Goal: Information Seeking & Learning: Find specific fact

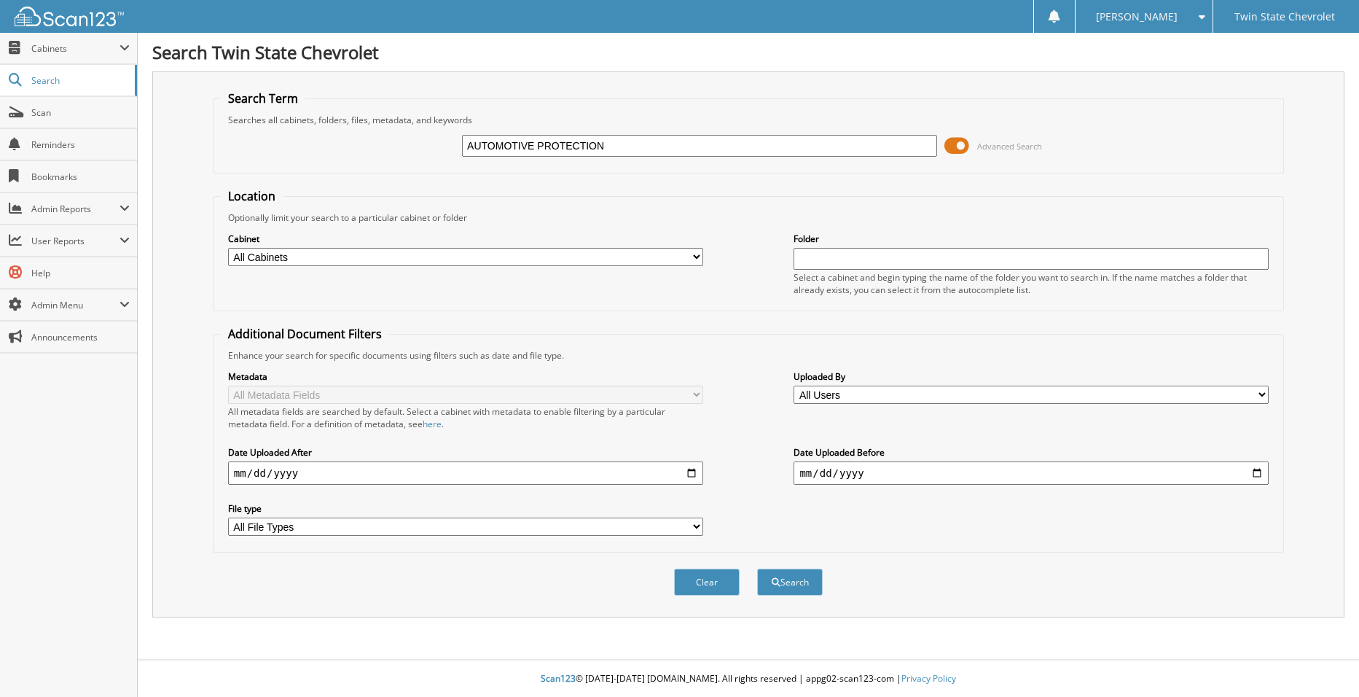
type input "AUTOMOTIVE PROTECTION"
click at [757, 568] on button "Search" at bounding box center [790, 581] width 66 height 27
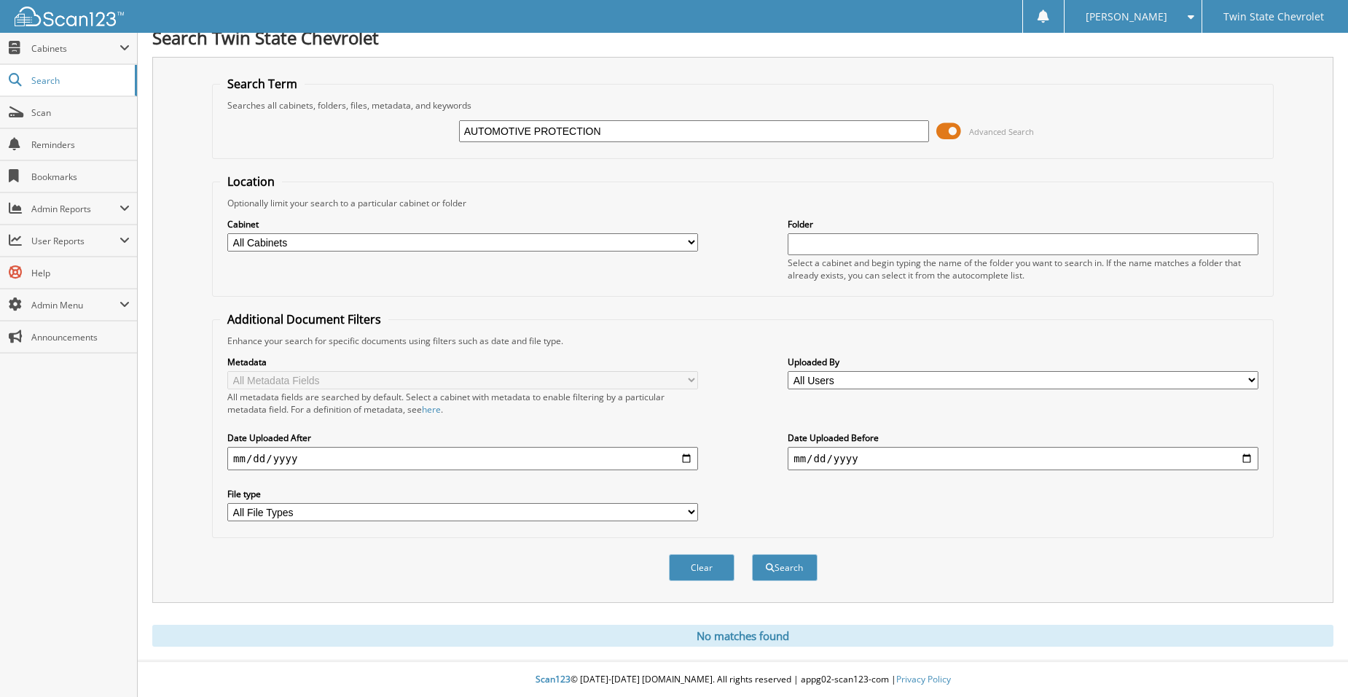
scroll to position [16, 0]
click at [533, 128] on input "AUTOMOTIVE PROTECTION" at bounding box center [694, 130] width 471 height 22
type input "AUTOMOBILE PROTECTION"
click at [752, 553] on button "Search" at bounding box center [785, 566] width 66 height 27
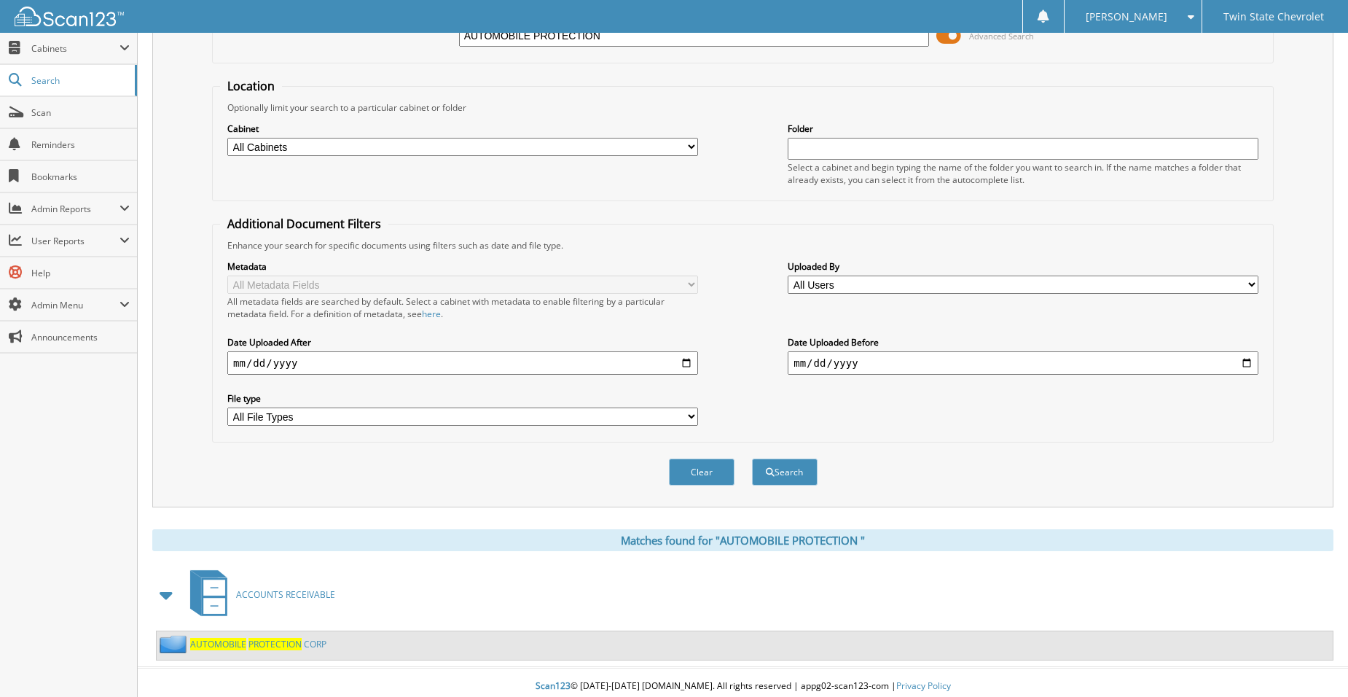
scroll to position [118, 0]
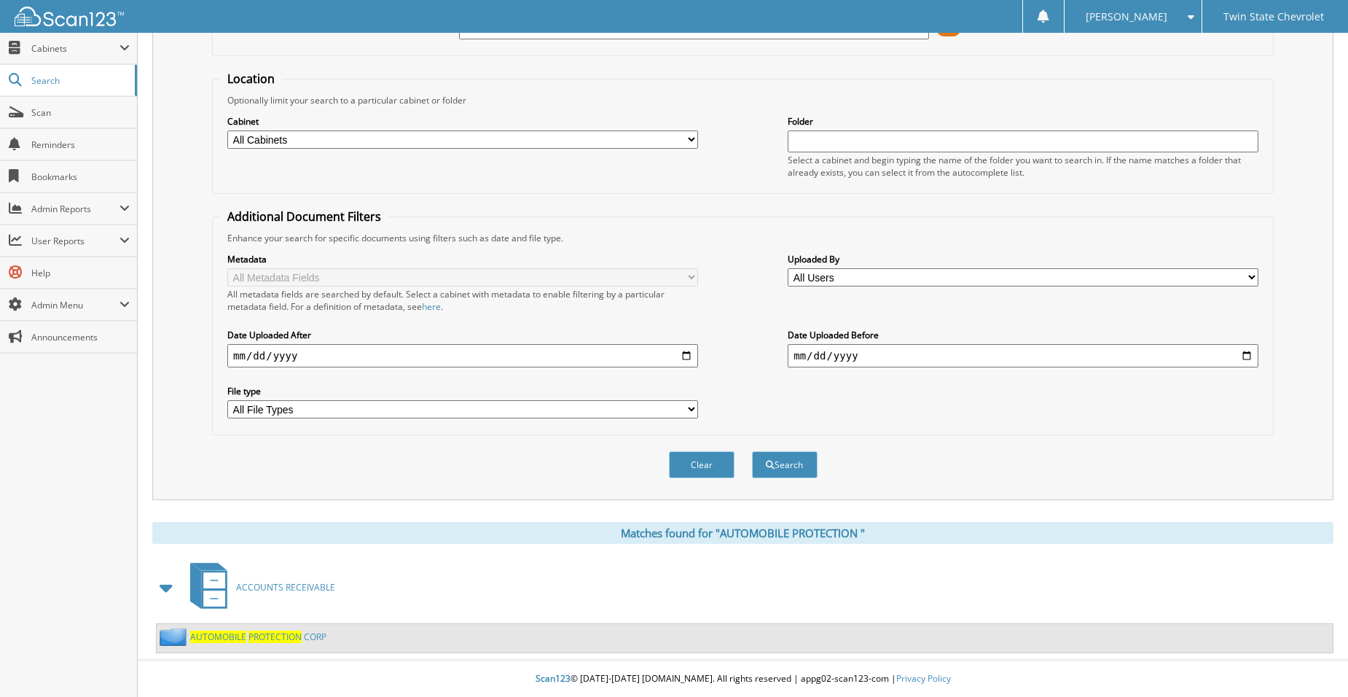
click at [264, 638] on span "P R O T E C T I O N" at bounding box center [274, 636] width 53 height 12
